Goal: Check status: Check status

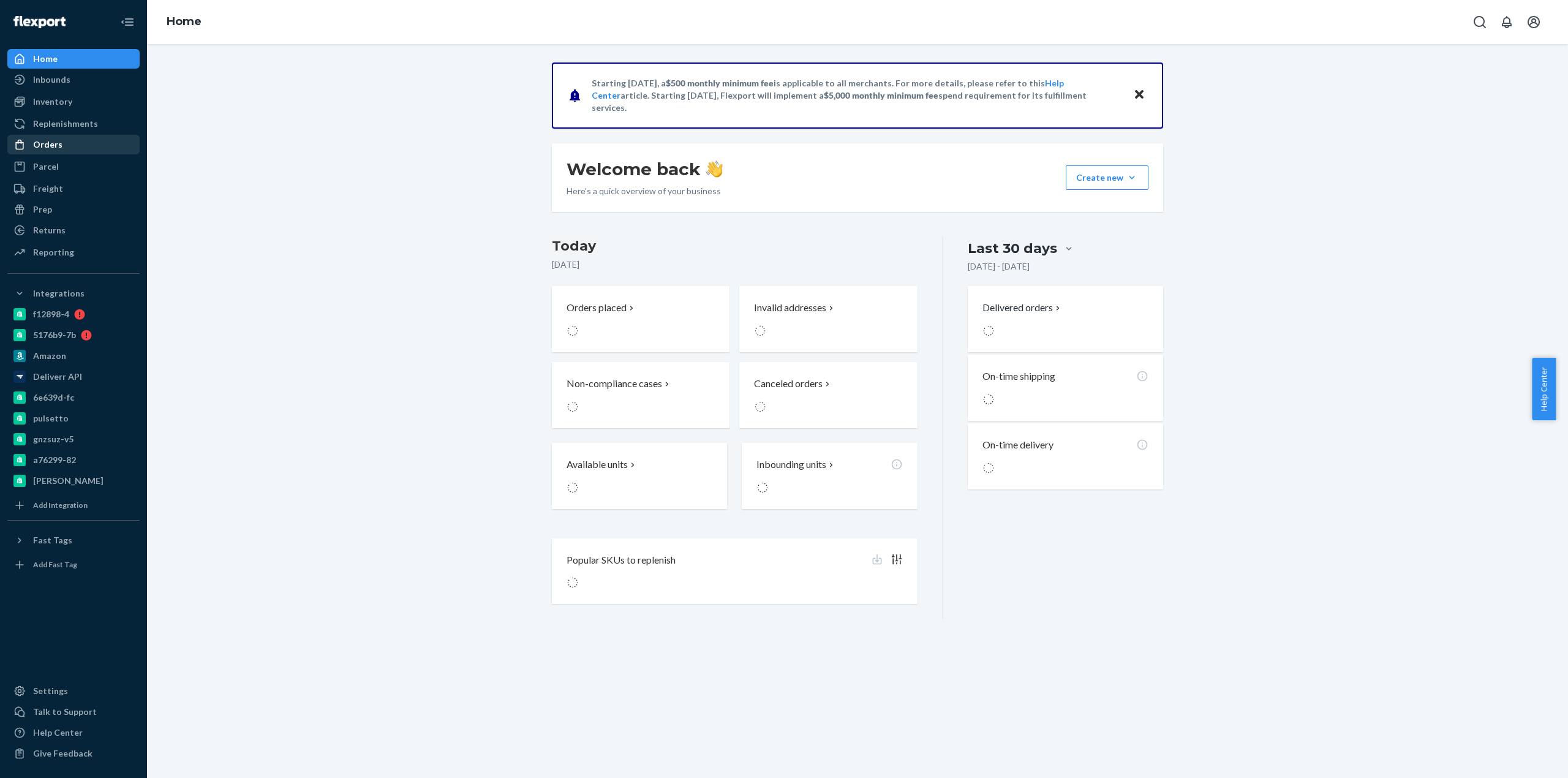
click at [62, 141] on div "Orders" at bounding box center [73, 144] width 130 height 17
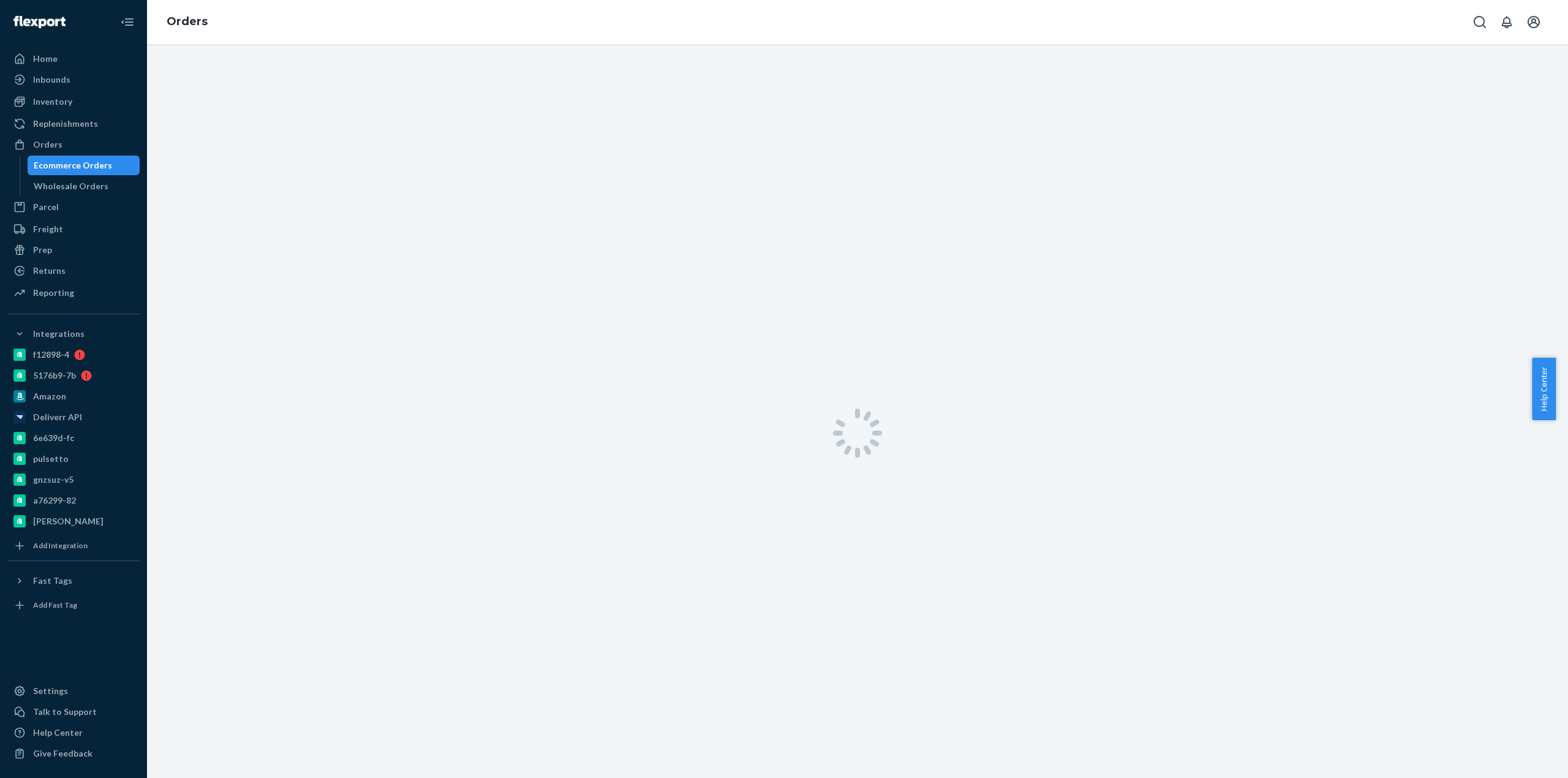
click at [251, 86] on div at bounding box center [858, 433] width 1421 height 778
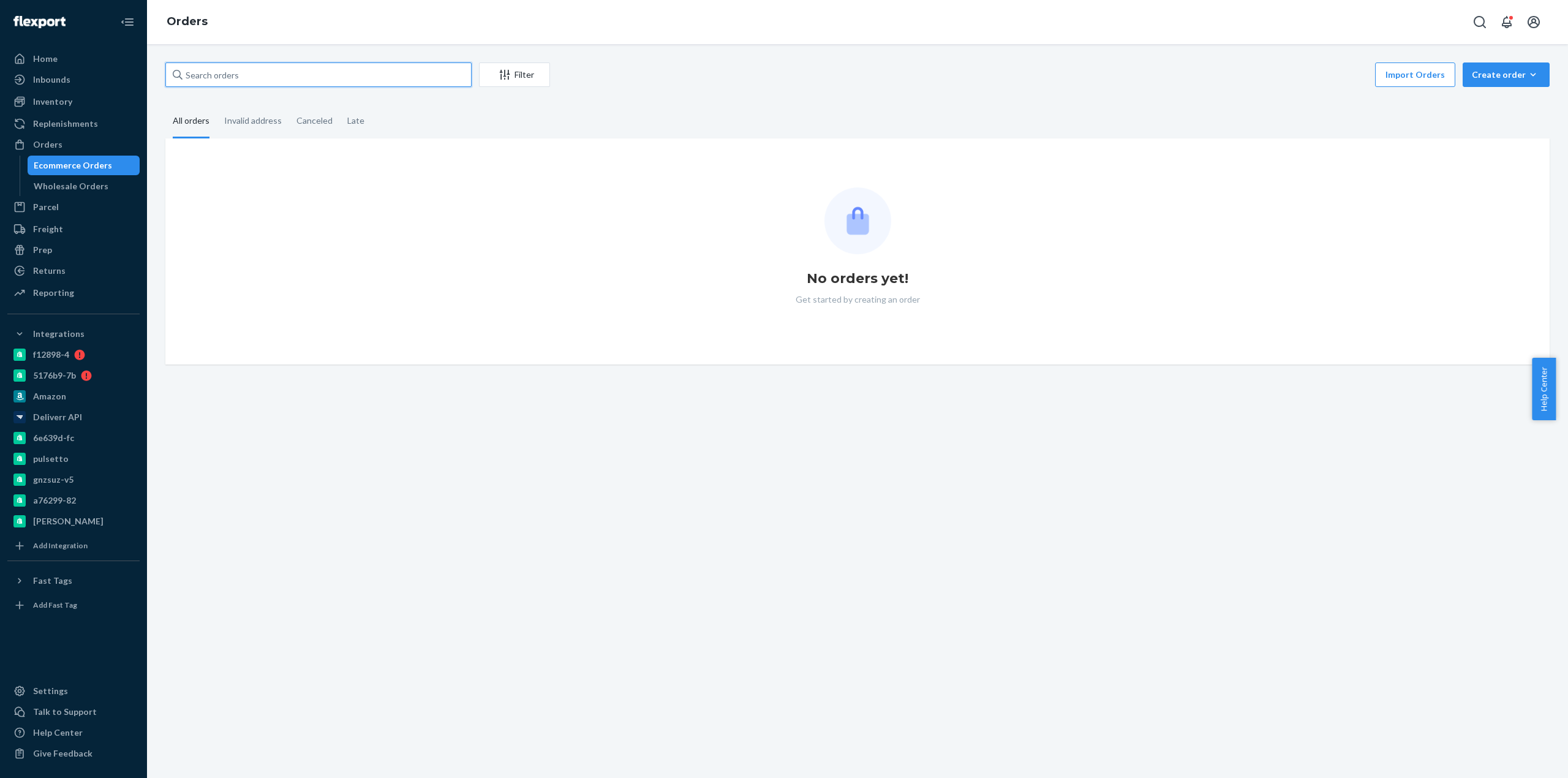
click at [209, 85] on input "text" at bounding box center [318, 74] width 306 height 25
paste input "2489809"
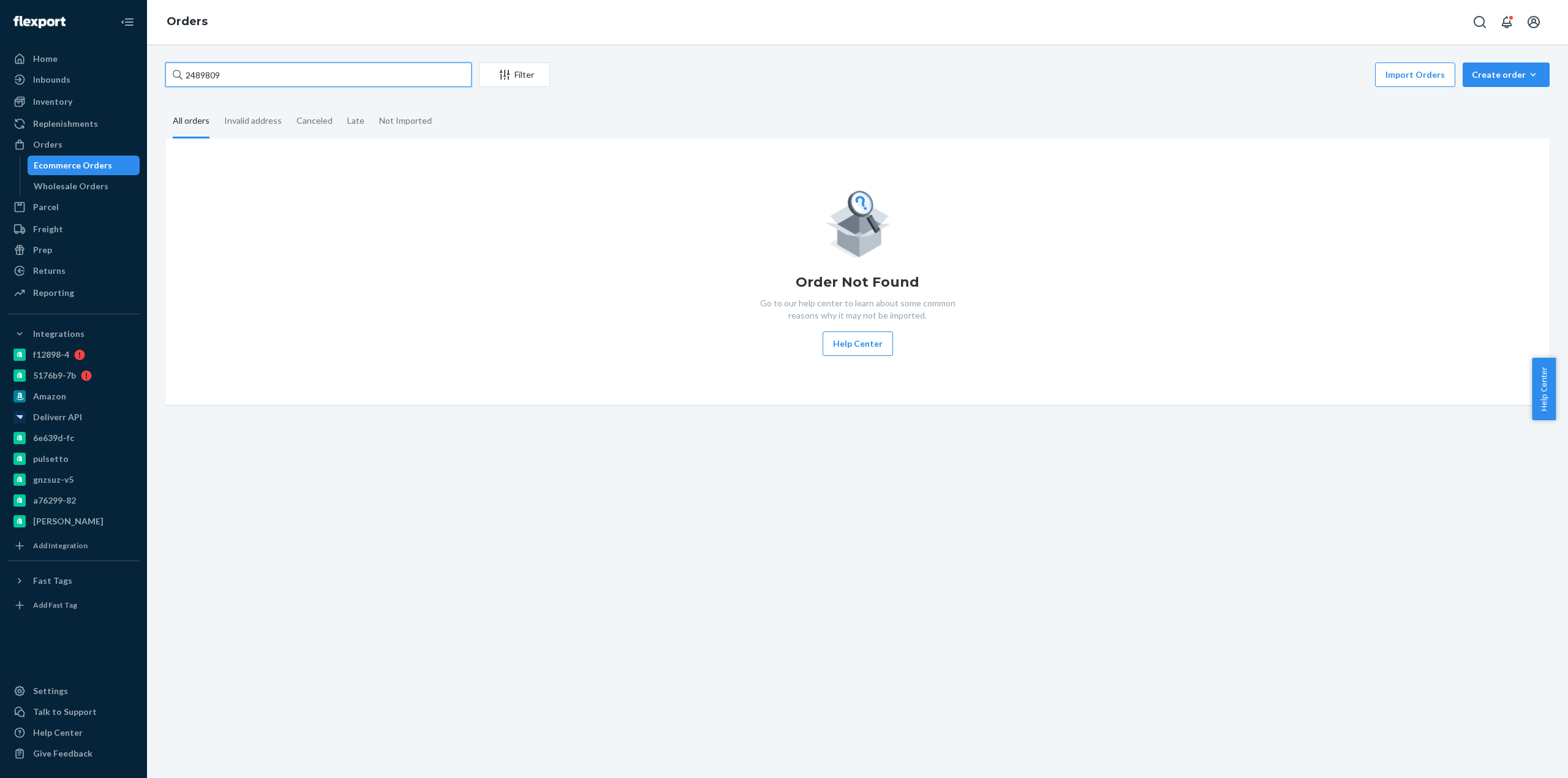
type input "2489809"
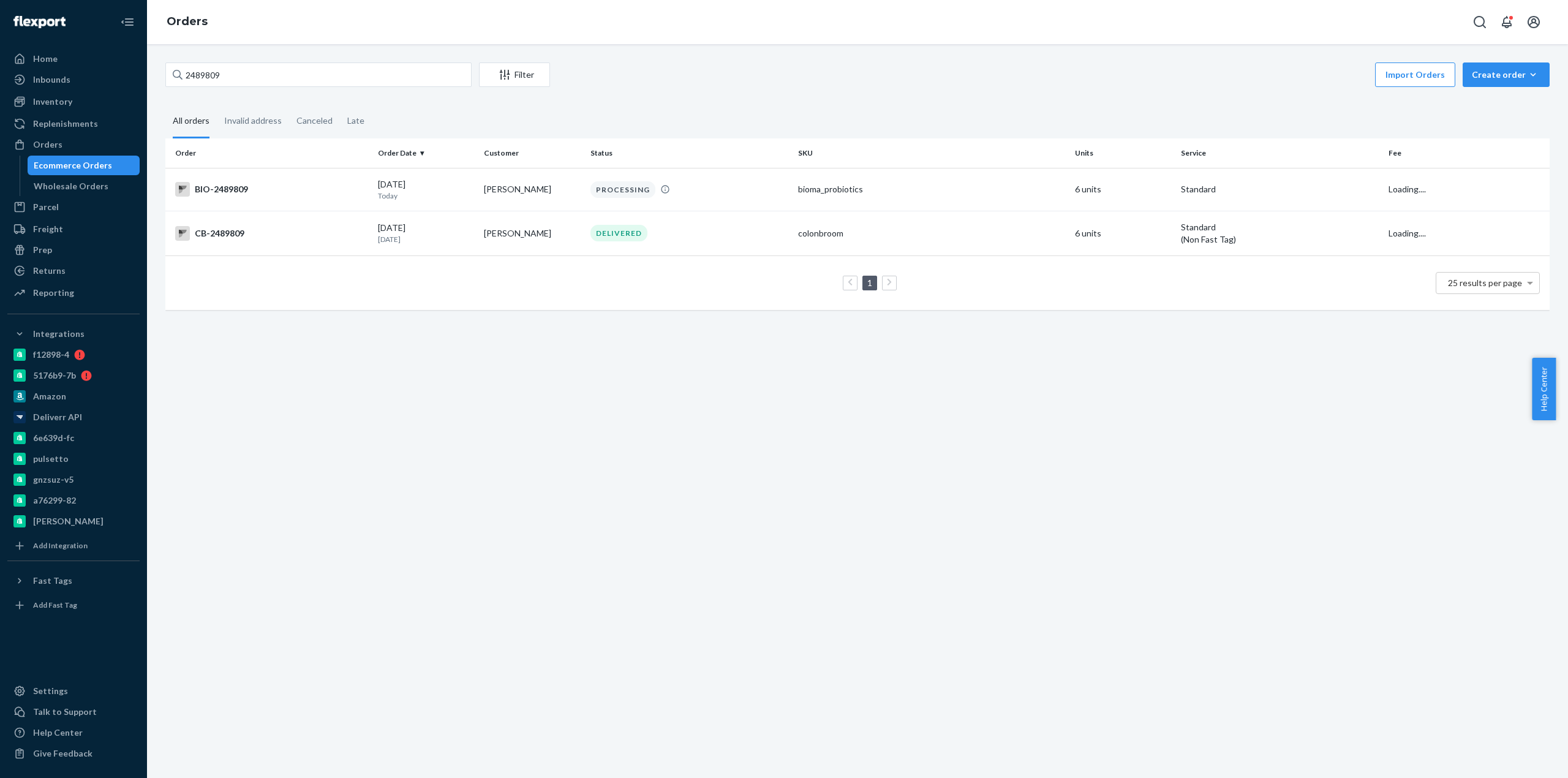
click at [444, 442] on div "2489809 Filter Import Orders Create order Ecommerce order Removal order All ord…" at bounding box center [858, 411] width 1421 height 734
click at [243, 195] on div "BIO-2489809" at bounding box center [272, 189] width 193 height 15
